Goal: Task Accomplishment & Management: Use online tool/utility

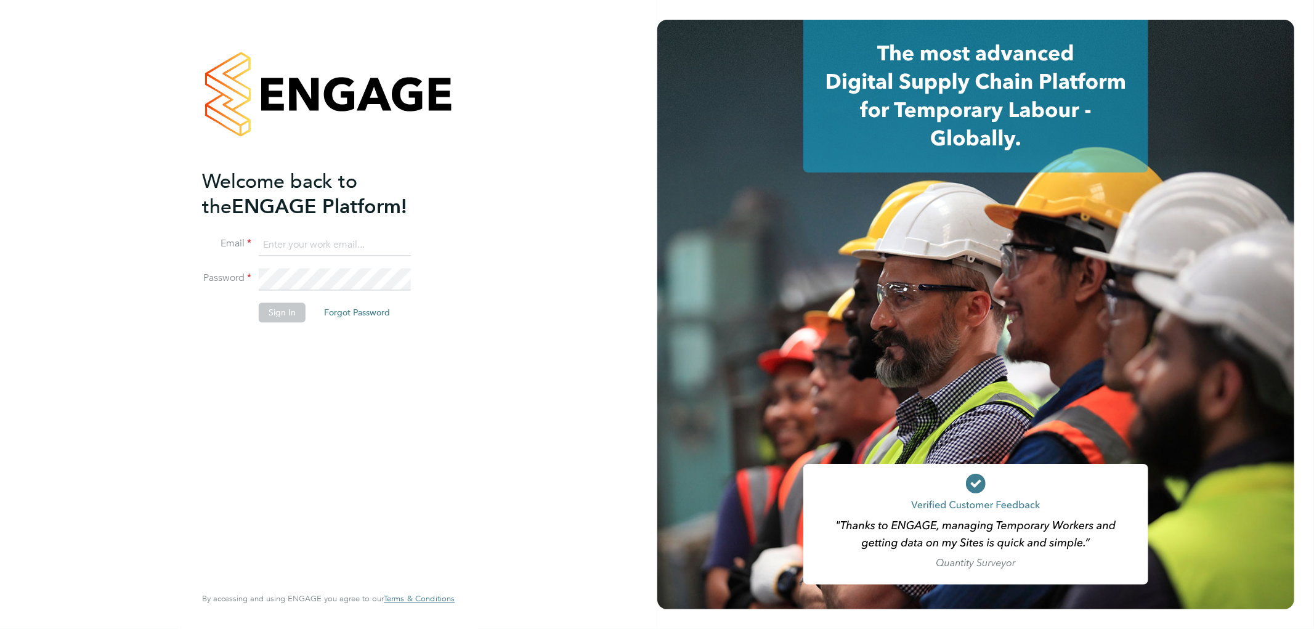
type input "ricky.knight@carmichaeluk.com"
click at [277, 308] on button "Sign In" at bounding box center [282, 313] width 47 height 20
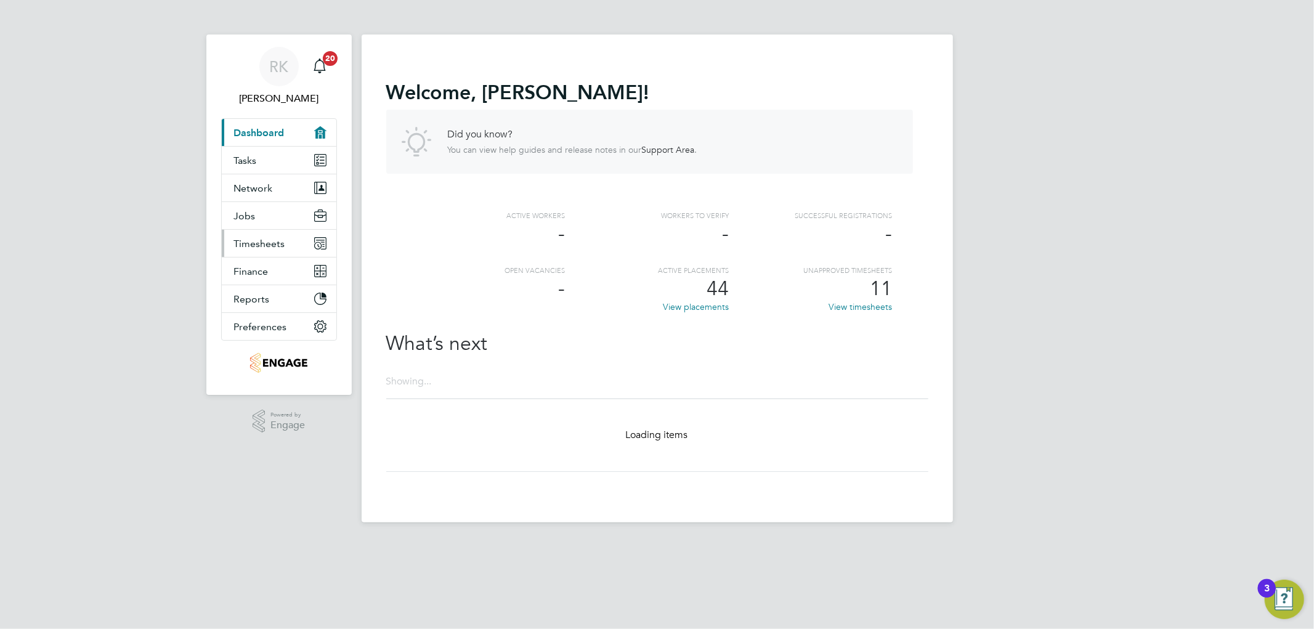
click at [263, 244] on span "Timesheets" at bounding box center [259, 244] width 51 height 12
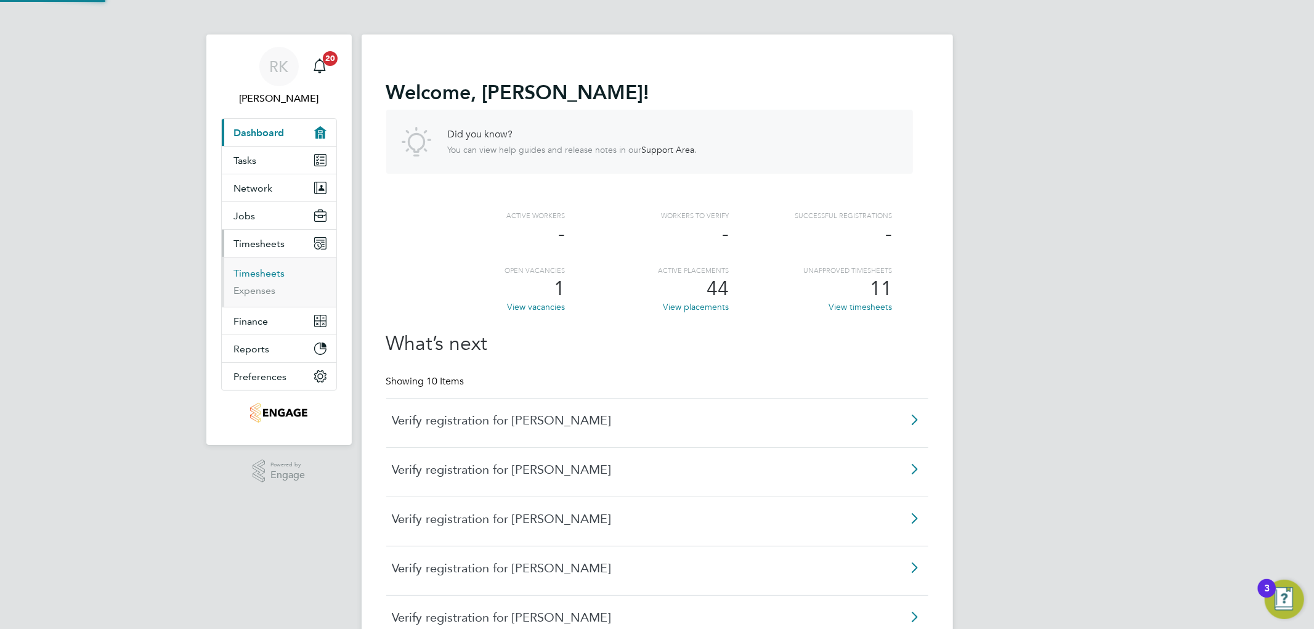
click at [264, 275] on link "Timesheets" at bounding box center [259, 273] width 51 height 12
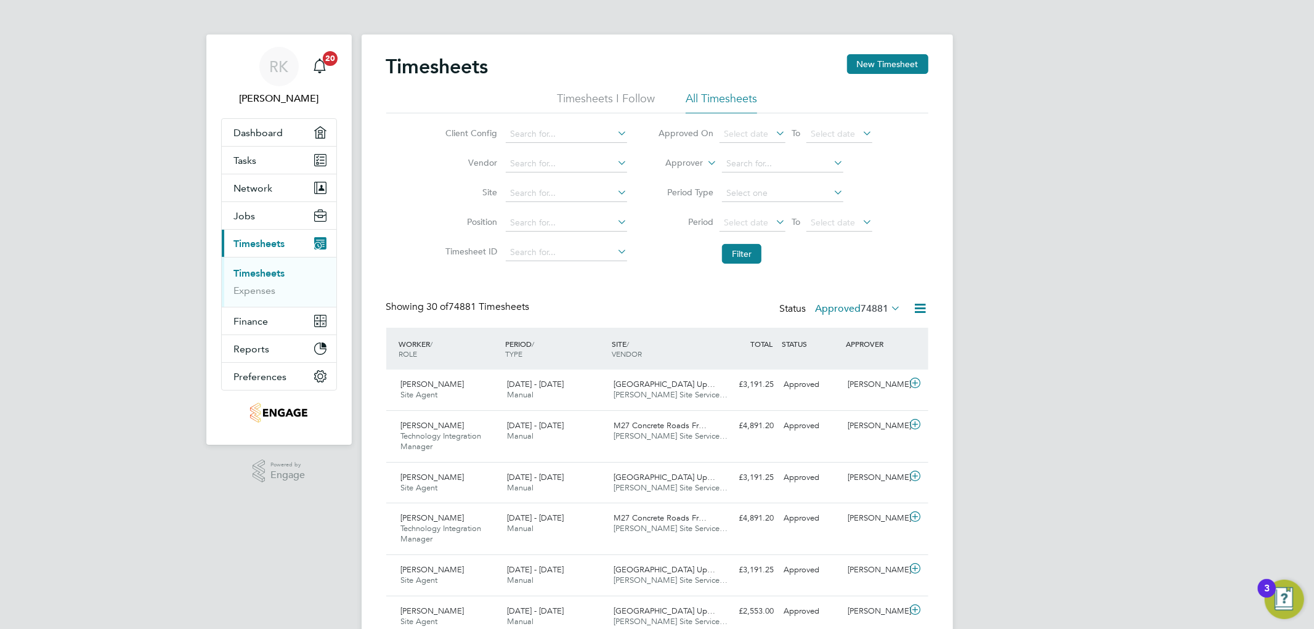
click at [705, 160] on icon at bounding box center [705, 159] width 0 height 11
click at [694, 182] on li "Worker" at bounding box center [673, 177] width 61 height 16
click at [752, 165] on input at bounding box center [782, 163] width 121 height 17
click at [759, 176] on b "[PERSON_NAME]" at bounding box center [787, 181] width 71 height 10
type input "[PERSON_NAME]"
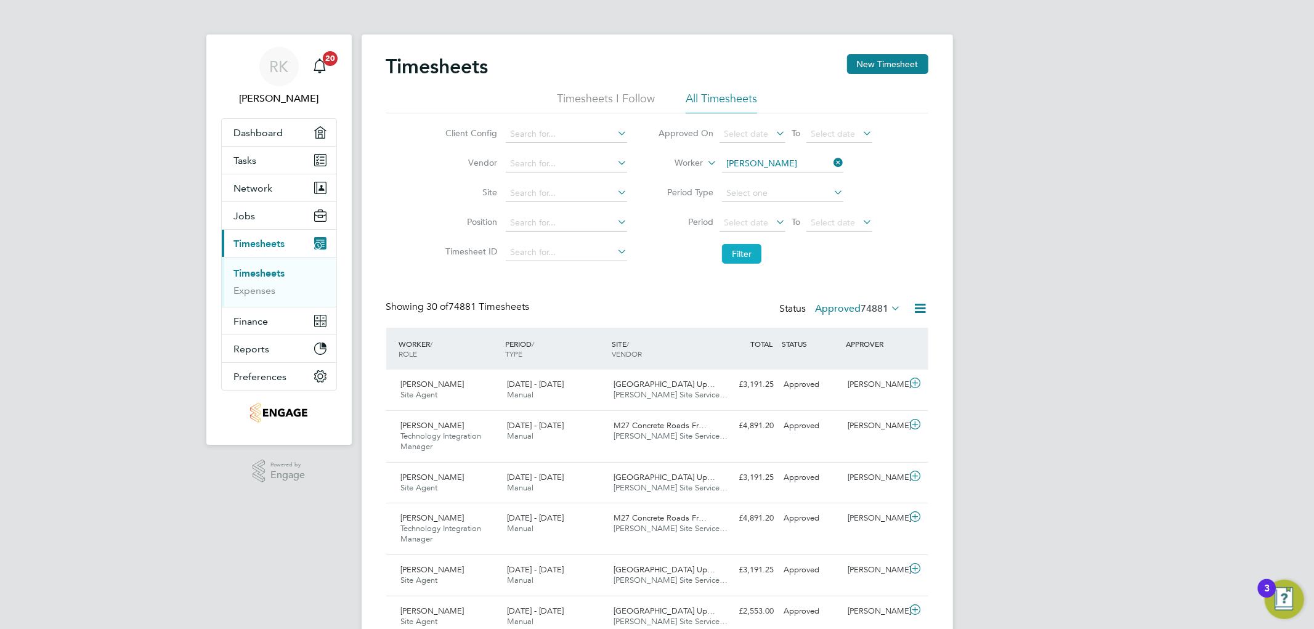
click at [744, 251] on button "Filter" at bounding box center [741, 254] width 39 height 20
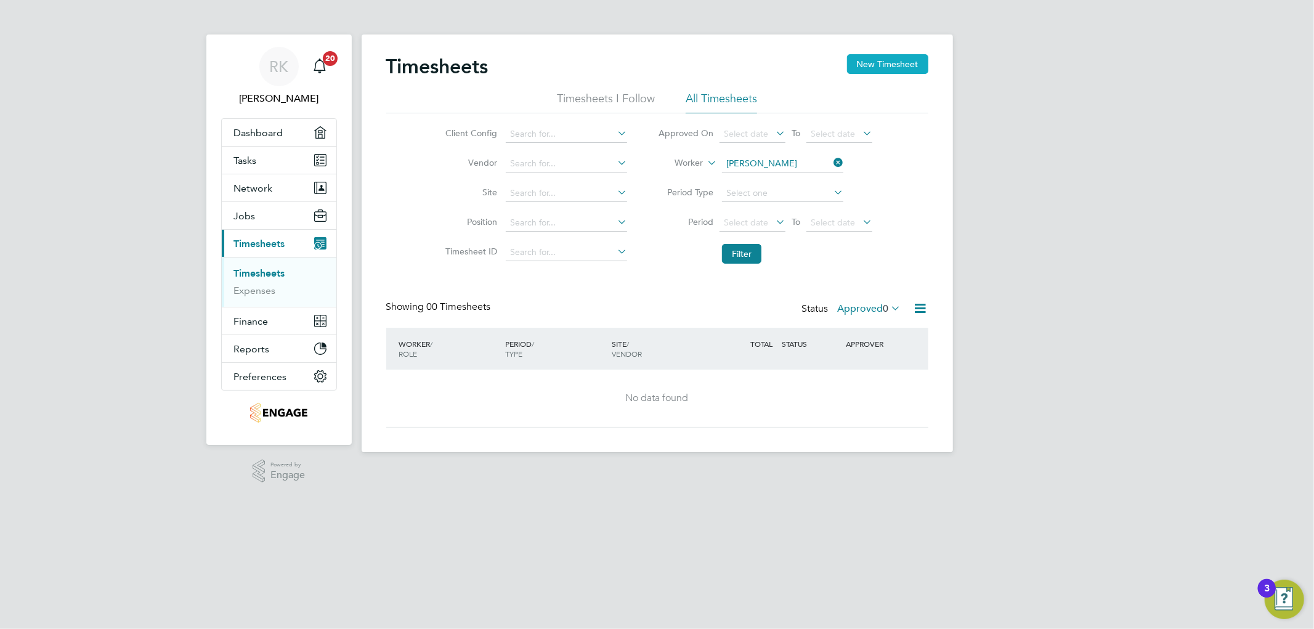
click at [879, 66] on button "New Timesheet" at bounding box center [887, 64] width 81 height 20
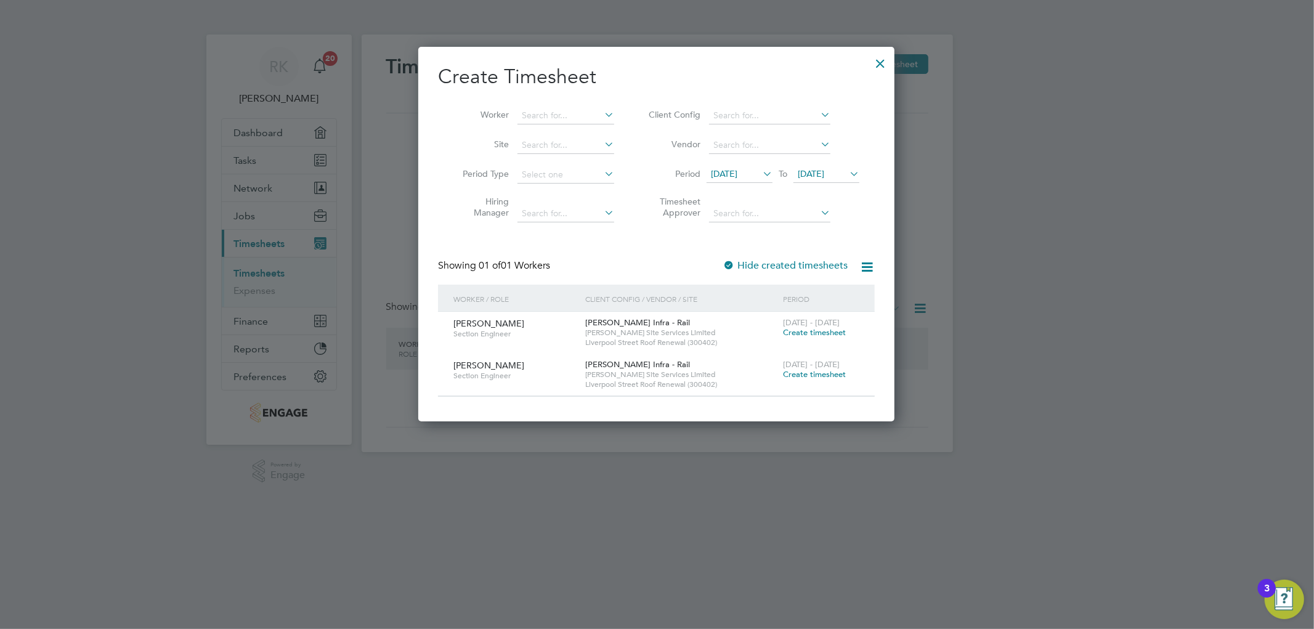
click at [760, 171] on icon at bounding box center [760, 173] width 0 height 17
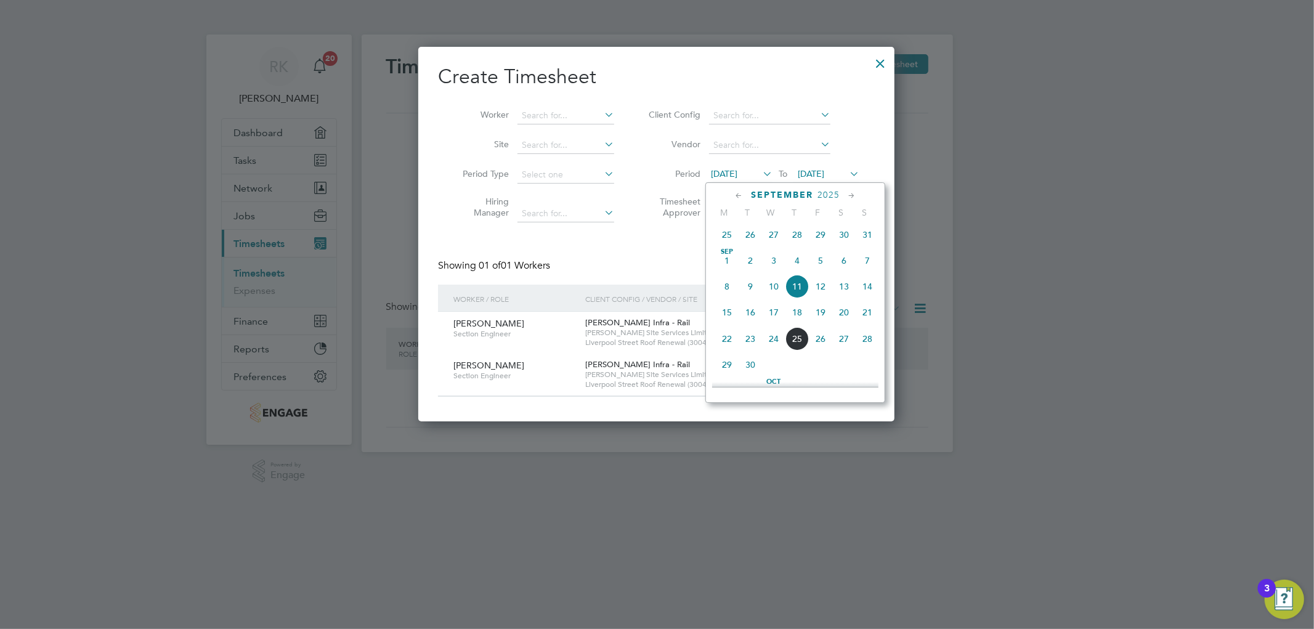
click at [723, 343] on span "22" at bounding box center [726, 338] width 23 height 23
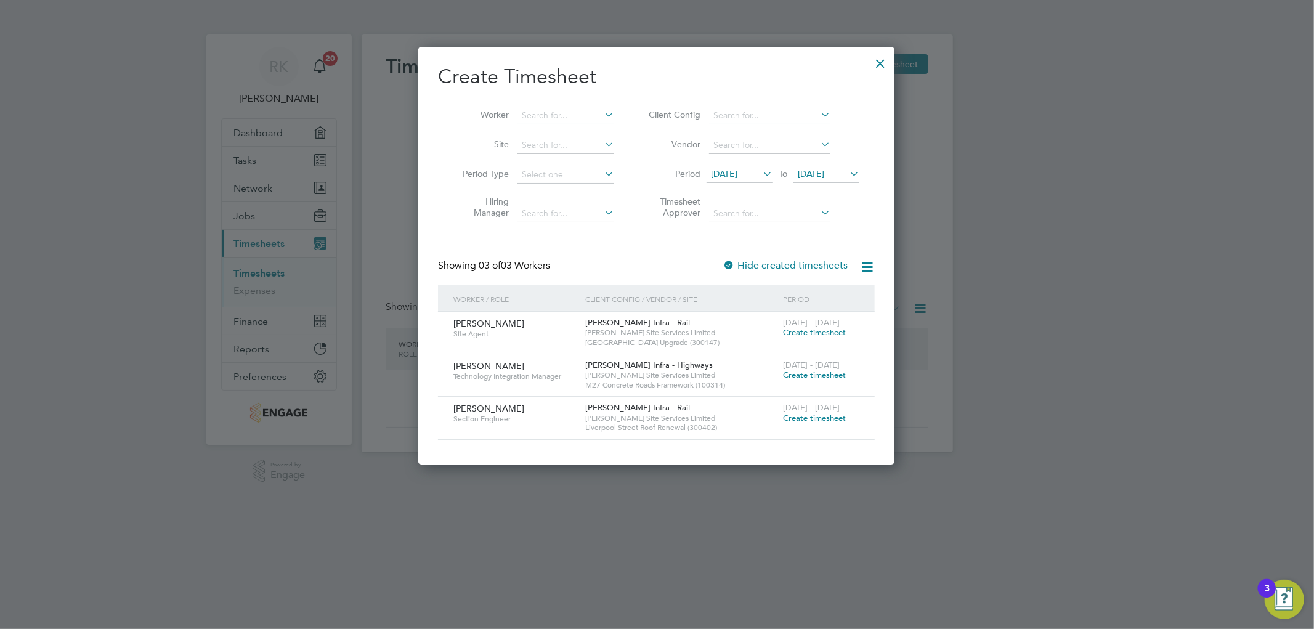
click at [847, 177] on icon at bounding box center [847, 173] width 0 height 17
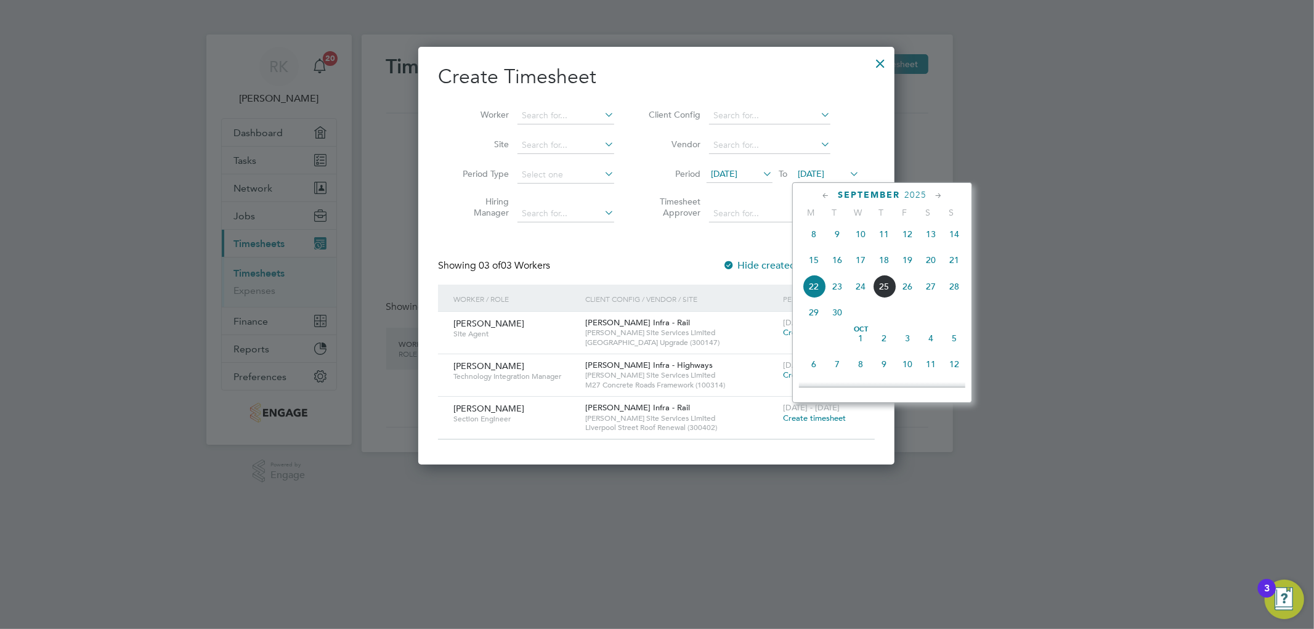
click at [954, 291] on span "28" at bounding box center [953, 286] width 23 height 23
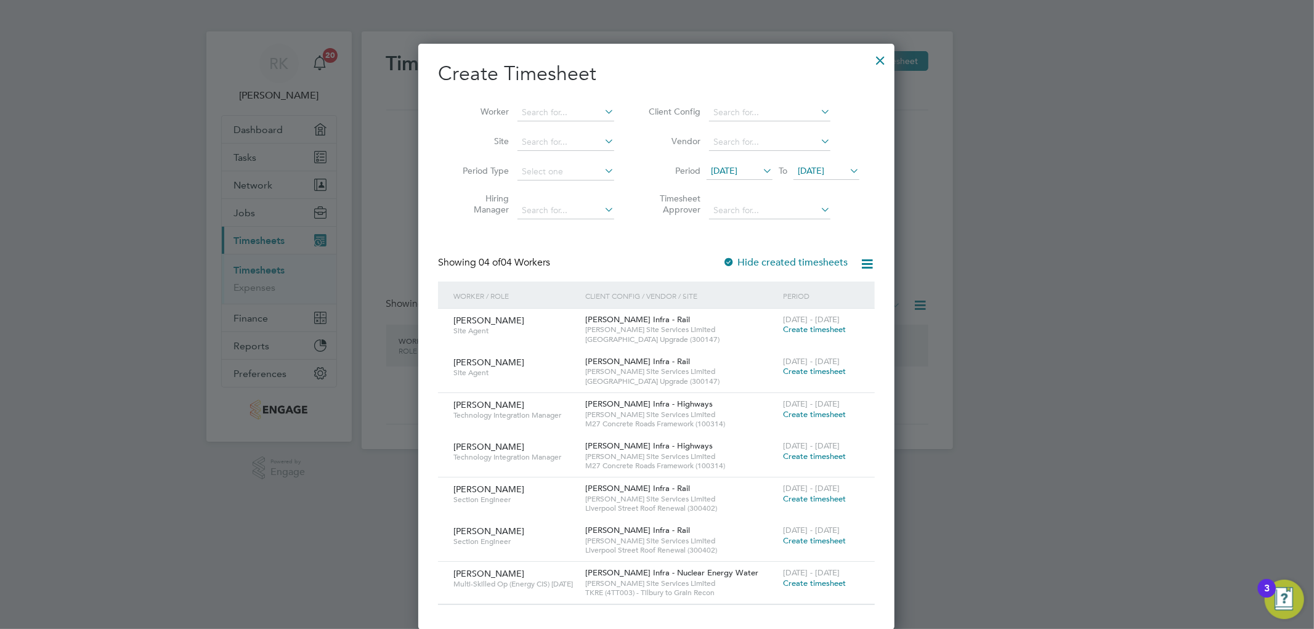
click at [818, 583] on span "Create timesheet" at bounding box center [814, 583] width 63 height 10
